Goal: Complete application form: Complete application form

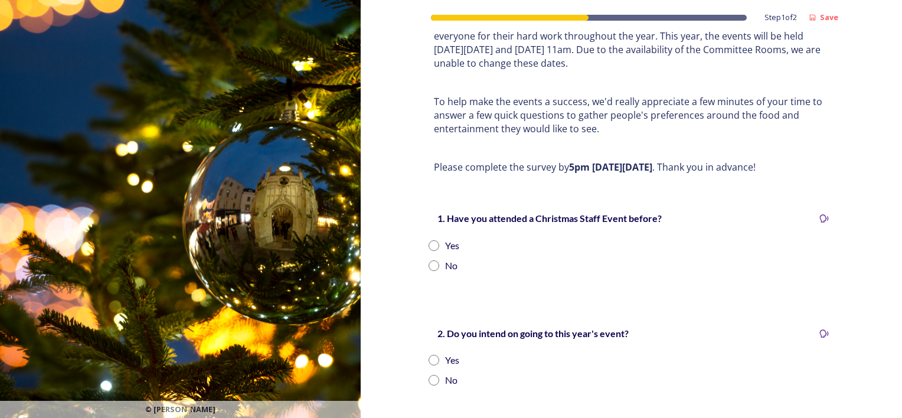
scroll to position [118, 0]
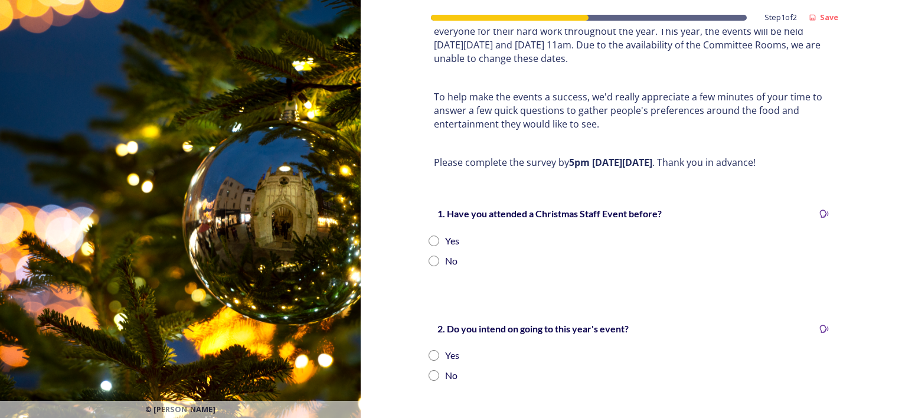
click at [430, 235] on input "radio" at bounding box center [433, 240] width 11 height 11
radio input "true"
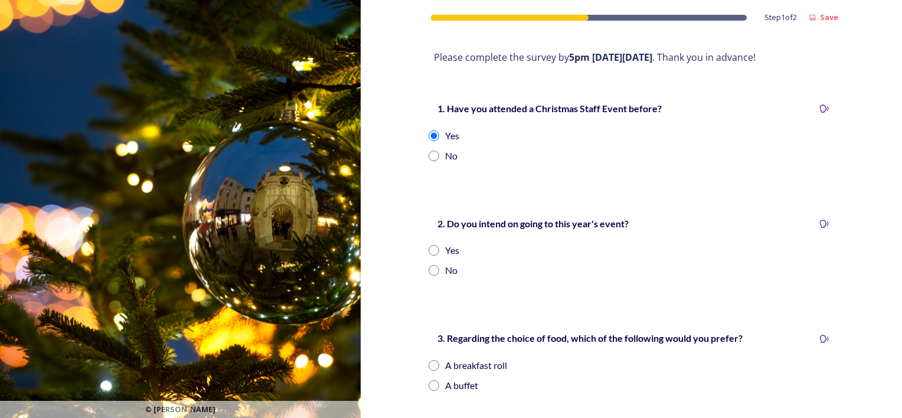
scroll to position [236, 0]
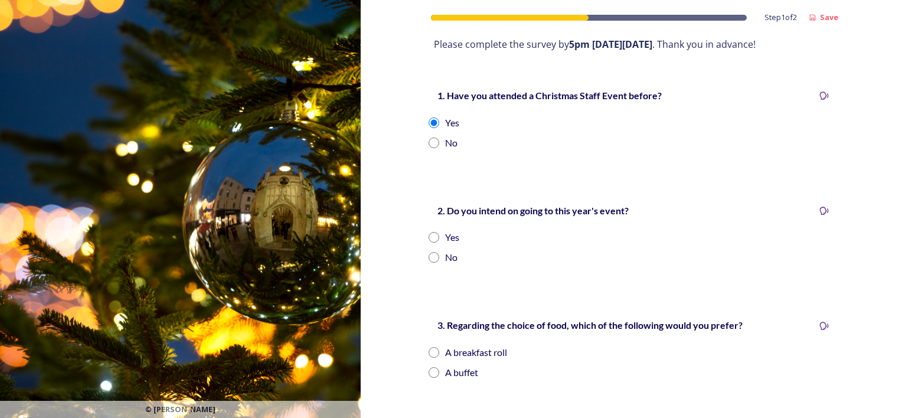
click at [428, 232] on input "radio" at bounding box center [433, 237] width 11 height 11
radio input "true"
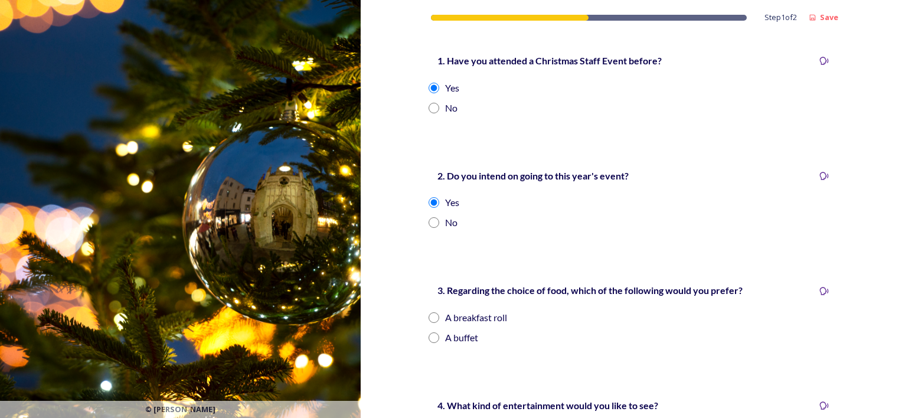
scroll to position [354, 0]
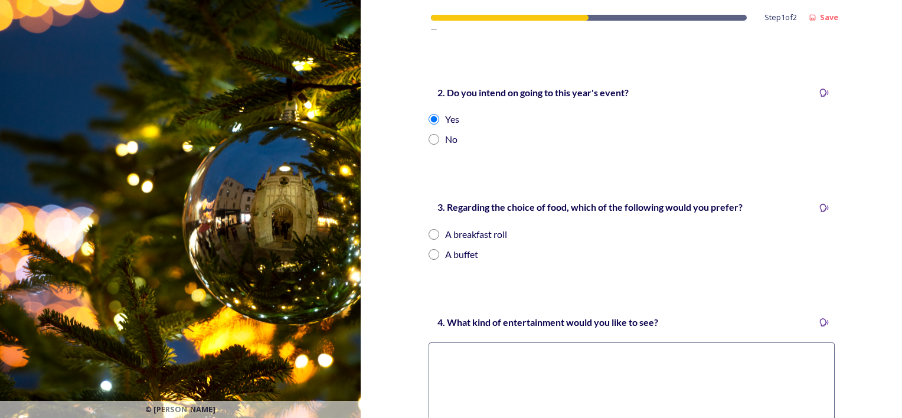
click at [428, 249] on input "radio" at bounding box center [433, 254] width 11 height 11
radio input "true"
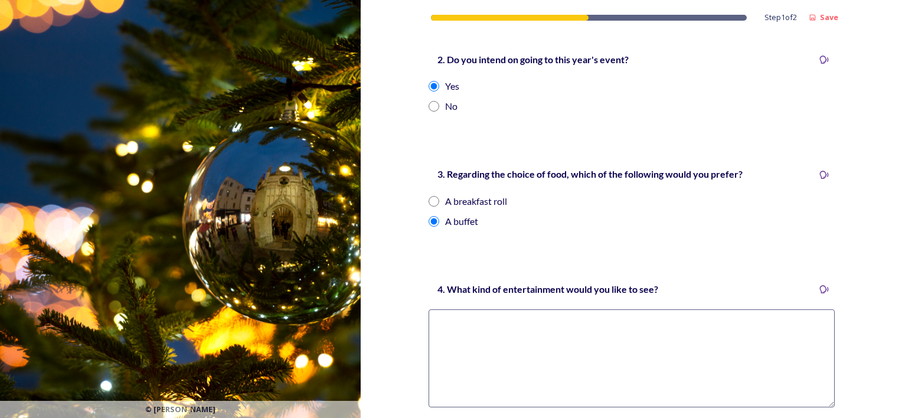
scroll to position [472, 0]
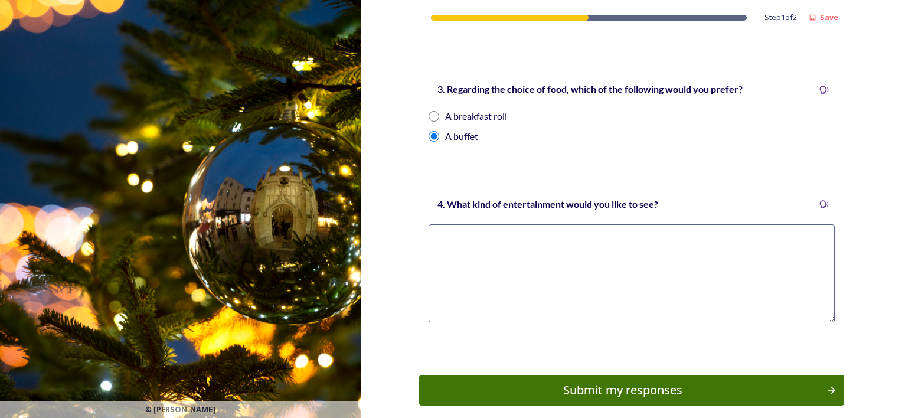
click at [454, 224] on textarea at bounding box center [631, 273] width 406 height 98
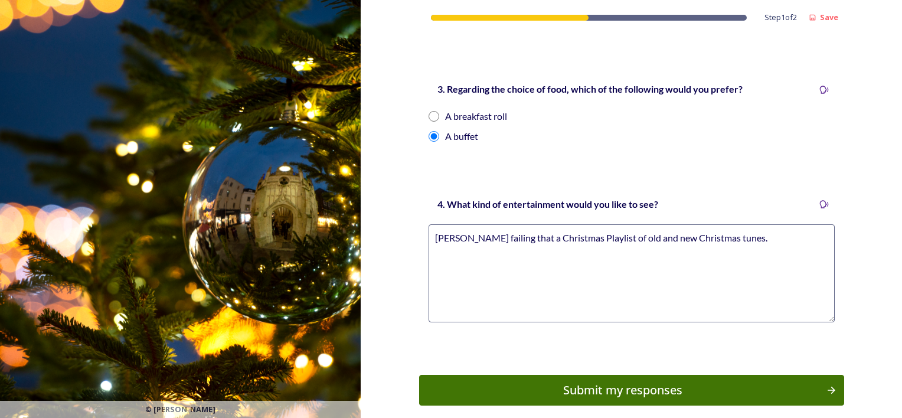
click at [457, 224] on textarea "Ed Sheran failing that a Christmas Playlist of old and new Christmas tunes." at bounding box center [631, 273] width 406 height 98
click at [479, 224] on textarea "Ed Sheeran failing that a Christmas Playlist of old and new Christmas tunes." at bounding box center [631, 273] width 406 height 98
click at [491, 227] on textarea "Ed Sheeran or ukebox Jones and the Mighty BoothJfailing that a Christmas Playli…" at bounding box center [631, 273] width 406 height 98
click at [647, 224] on textarea "Ed Sheeran or Jukebox Jones and the Mighty BoothJfailing that a Christmas Playl…" at bounding box center [631, 273] width 406 height 98
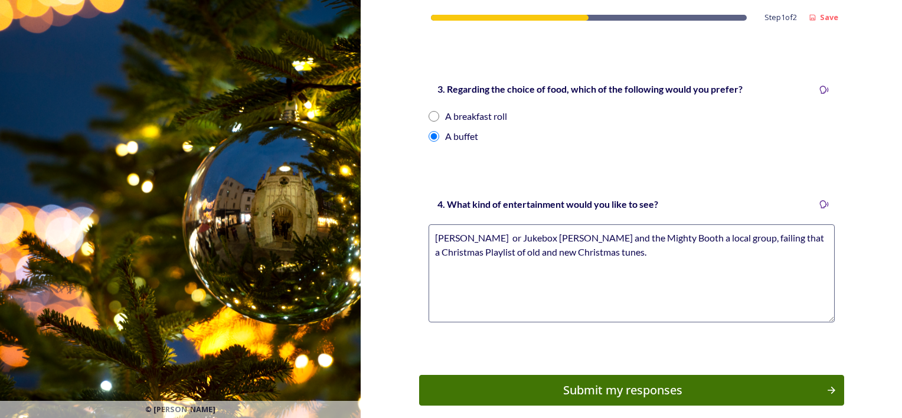
click at [634, 241] on textarea "Ed Sheeran or Jukebox Jones and the Mighty Booth a local group, failing that a …" at bounding box center [631, 273] width 406 height 98
click at [753, 239] on textarea "Ed Sheeran or Jukebox Jones and the Mighty Booth a local group, failing that a …" at bounding box center [631, 273] width 406 height 98
click at [753, 237] on textarea "Ed Sheeran or Jukebox Jones and the Mighty Booth a local group, failing that a …" at bounding box center [631, 273] width 406 height 98
click at [817, 238] on textarea "Ed Sheeran or Jukebox Jones and the Mighty Booth a local group, failing that a …" at bounding box center [631, 273] width 406 height 98
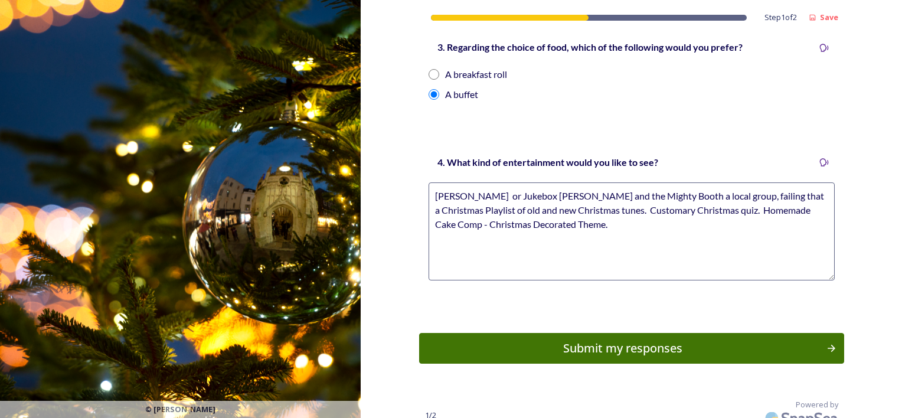
click at [591, 196] on textarea "Ed Sheeran or Jukebox Jones and the Mighty Booth a local group, failing that a …" at bounding box center [631, 231] width 406 height 98
type textarea "Ed Sheeran or Jukebox Jones and the Mighty Booth a local group, failing that a …"
click at [645, 339] on div "Submit my responses" at bounding box center [622, 348] width 399 height 18
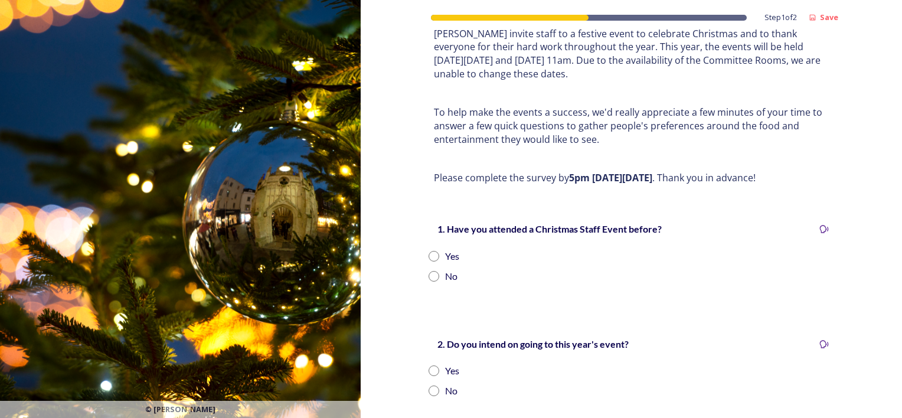
scroll to position [118, 0]
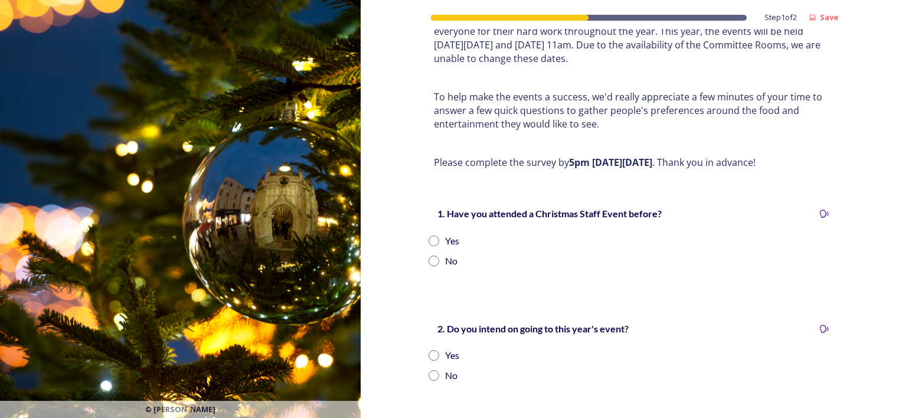
click at [428, 235] on input "radio" at bounding box center [433, 240] width 11 height 11
radio input "true"
click at [432, 350] on input "radio" at bounding box center [433, 355] width 11 height 11
radio input "true"
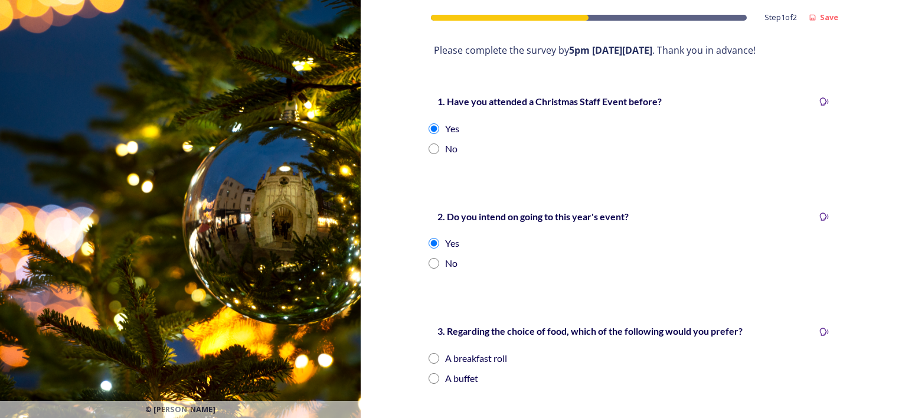
scroll to position [236, 0]
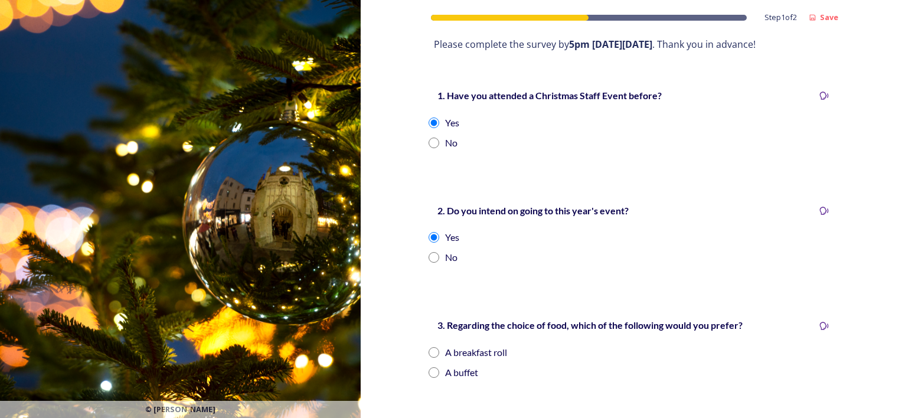
click at [432, 367] on input "radio" at bounding box center [433, 372] width 11 height 11
radio input "true"
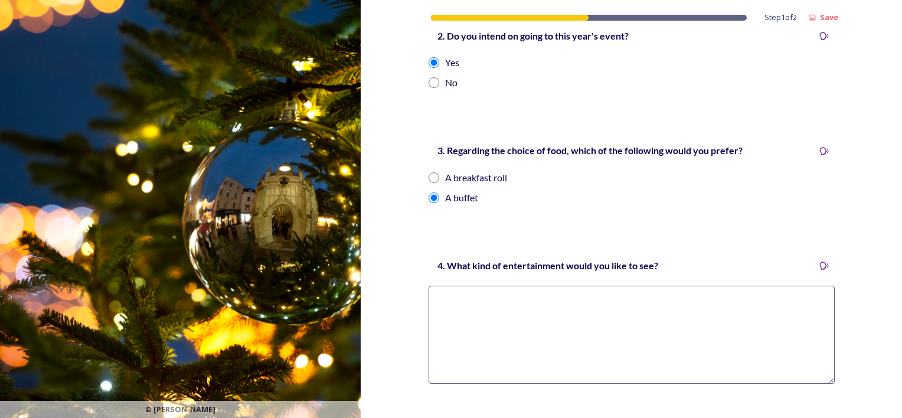
scroll to position [472, 0]
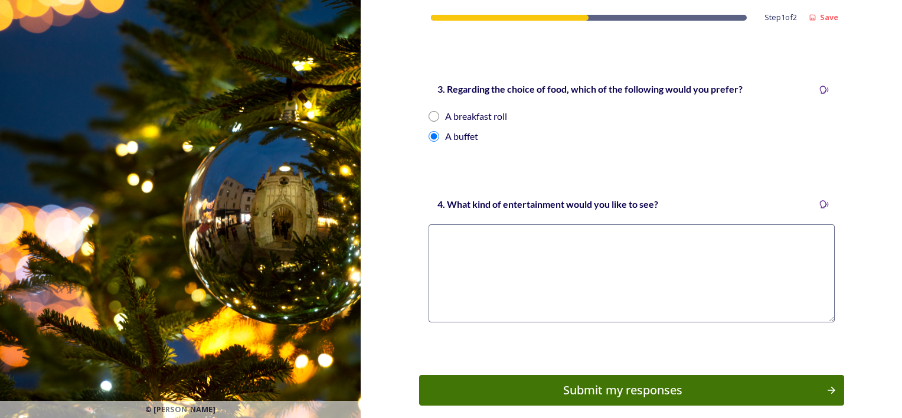
click at [450, 224] on textarea at bounding box center [631, 273] width 406 height 98
type textarea "Salvation Army Band and Choir"
click at [655, 381] on div "Submit my responses" at bounding box center [622, 390] width 399 height 18
